Goal: Browse casually

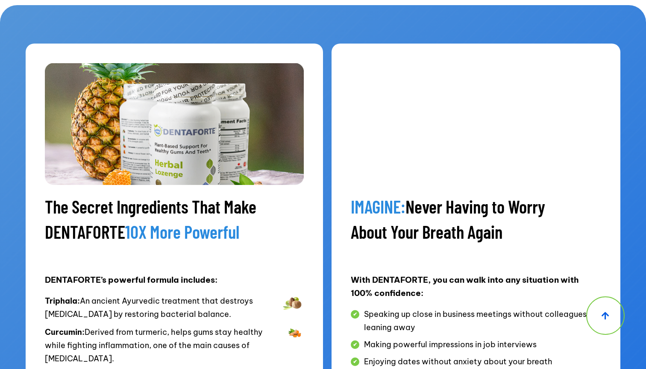
scroll to position [5121, 0]
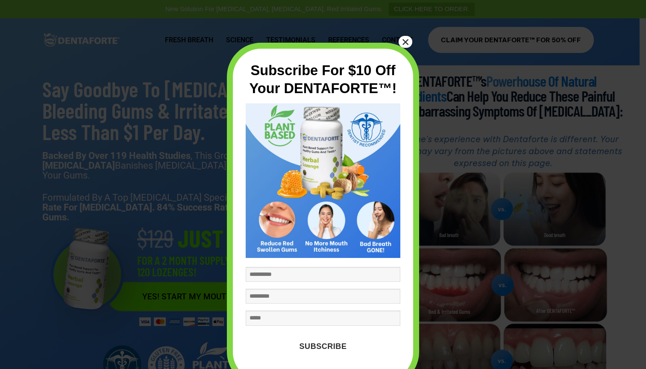
click at [401, 44] on button "×" at bounding box center [406, 42] width 14 height 12
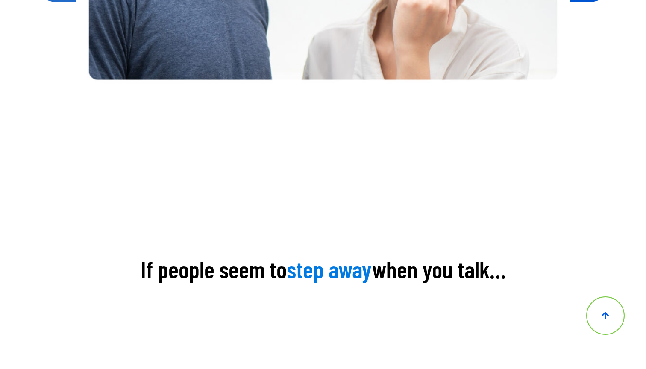
scroll to position [471, 0]
